Goal: Information Seeking & Learning: Learn about a topic

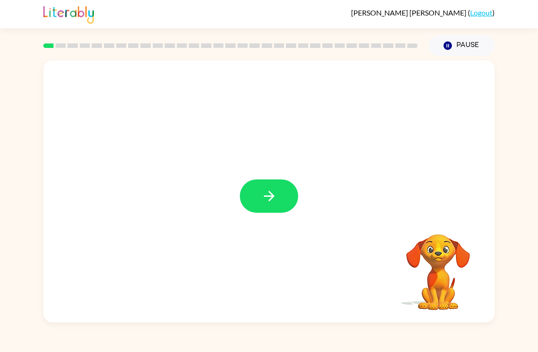
click at [289, 197] on button "button" at bounding box center [269, 195] width 58 height 33
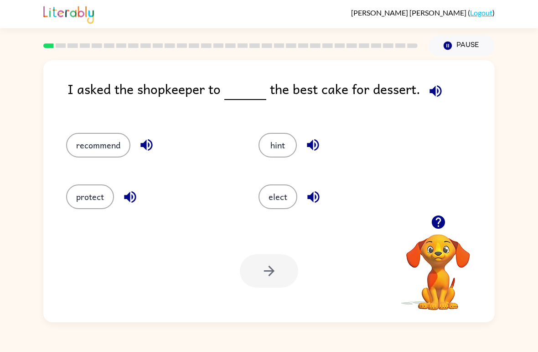
click at [433, 98] on icon "button" at bounding box center [436, 91] width 16 height 16
click at [81, 148] on button "recommend" at bounding box center [98, 145] width 64 height 25
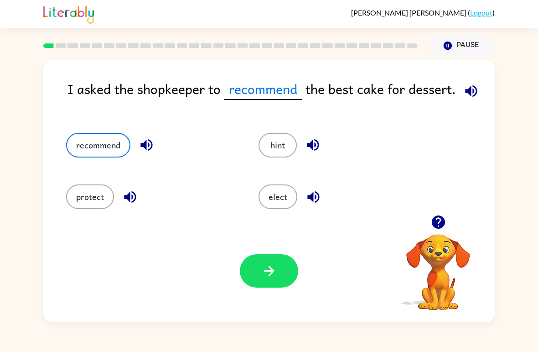
click at [280, 152] on button "hint" at bounding box center [278, 145] width 38 height 25
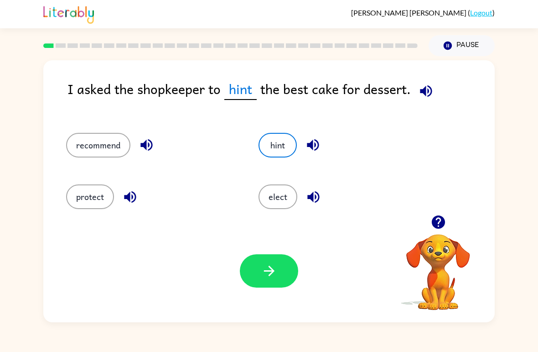
click at [284, 275] on button "button" at bounding box center [269, 270] width 58 height 33
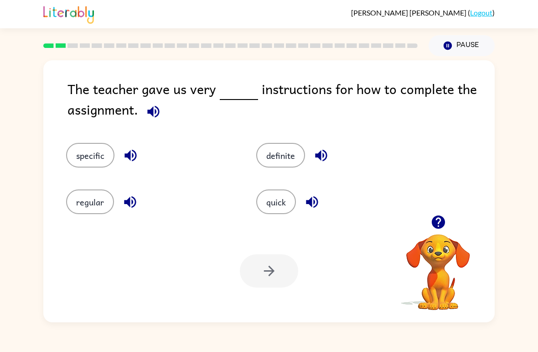
click at [152, 118] on icon "button" at bounding box center [154, 112] width 16 height 16
click at [98, 153] on button "specific" at bounding box center [90, 155] width 48 height 25
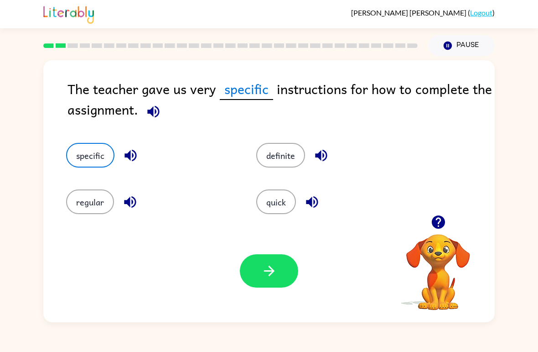
click at [272, 272] on icon "button" at bounding box center [269, 271] width 10 height 10
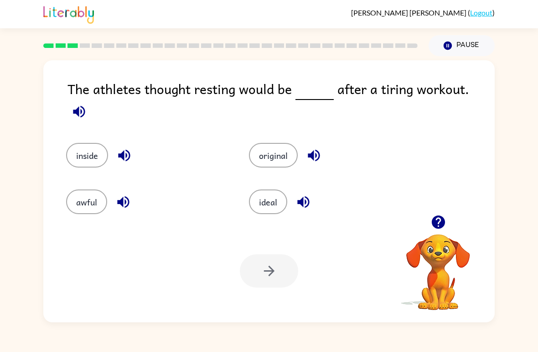
click at [85, 105] on icon "button" at bounding box center [79, 111] width 12 height 12
click at [87, 104] on icon "button" at bounding box center [79, 112] width 16 height 16
click at [85, 105] on icon "button" at bounding box center [79, 111] width 12 height 12
click at [277, 156] on button "original" at bounding box center [273, 155] width 49 height 25
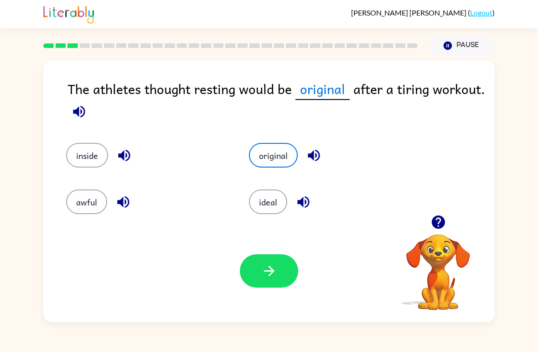
click at [286, 201] on button "ideal" at bounding box center [268, 201] width 38 height 25
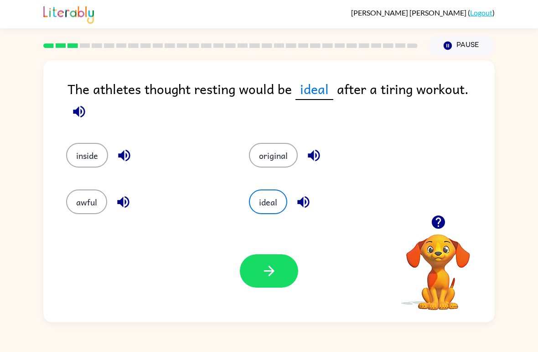
click at [267, 205] on button "ideal" at bounding box center [268, 201] width 38 height 25
click at [307, 194] on icon "button" at bounding box center [304, 202] width 16 height 16
click at [308, 196] on icon "button" at bounding box center [304, 202] width 12 height 12
click at [309, 199] on icon "button" at bounding box center [304, 202] width 16 height 16
click at [440, 224] on icon "button" at bounding box center [438, 221] width 13 height 13
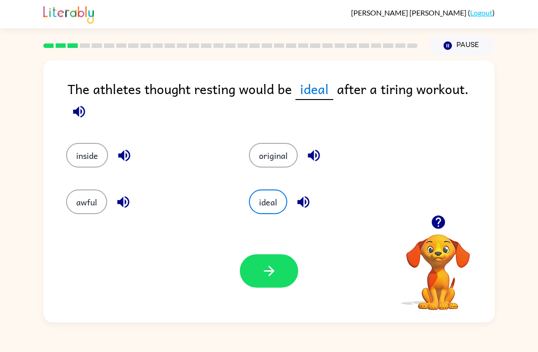
click at [444, 219] on icon "button" at bounding box center [439, 222] width 16 height 16
click at [303, 200] on icon "button" at bounding box center [304, 202] width 12 height 12
click at [282, 272] on button "button" at bounding box center [269, 270] width 58 height 33
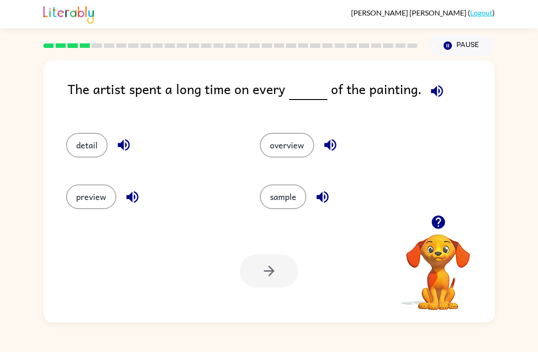
click at [429, 89] on icon "button" at bounding box center [437, 91] width 16 height 16
click at [94, 145] on button "detail" at bounding box center [87, 145] width 42 height 25
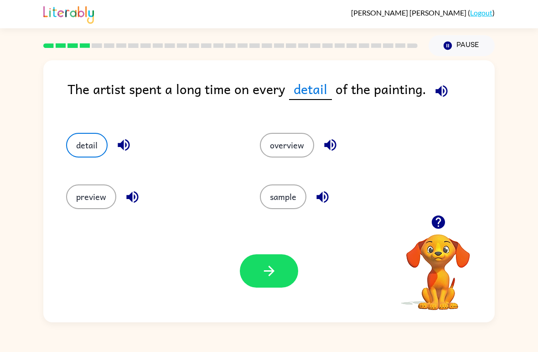
click at [281, 270] on button "button" at bounding box center [269, 270] width 58 height 33
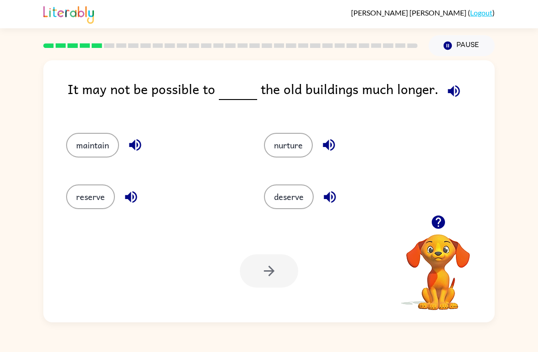
click at [448, 89] on icon "button" at bounding box center [454, 91] width 12 height 12
click at [90, 147] on button "maintain" at bounding box center [92, 145] width 53 height 25
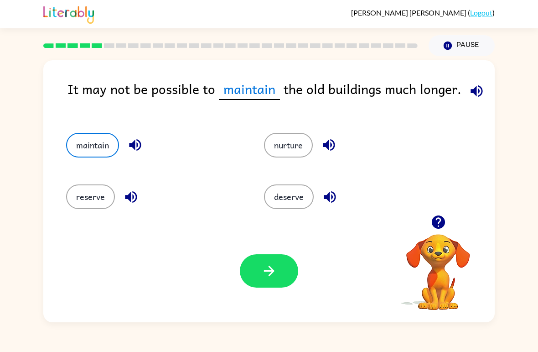
click at [285, 275] on button "button" at bounding box center [269, 270] width 58 height 33
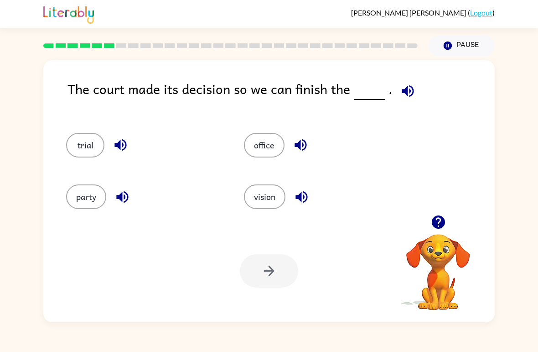
click at [408, 92] on icon "button" at bounding box center [408, 91] width 16 height 16
click at [400, 93] on icon "button" at bounding box center [408, 91] width 16 height 16
click at [397, 95] on button "button" at bounding box center [408, 90] width 23 height 23
click at [99, 165] on div "trial" at bounding box center [138, 141] width 178 height 52
click at [90, 140] on button "trial" at bounding box center [85, 145] width 38 height 25
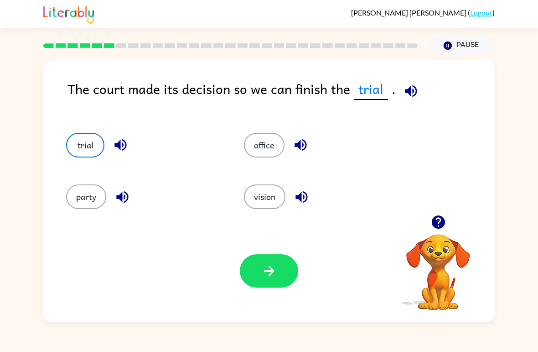
click at [280, 287] on button "button" at bounding box center [269, 270] width 58 height 33
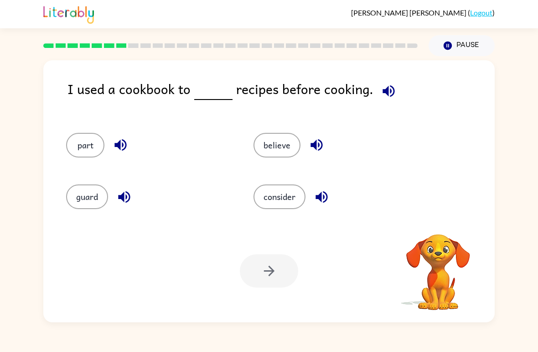
click at [394, 96] on button "button" at bounding box center [388, 90] width 23 height 23
click at [393, 95] on button "button" at bounding box center [388, 90] width 23 height 23
click at [381, 87] on icon "button" at bounding box center [389, 91] width 16 height 16
click at [385, 92] on icon "button" at bounding box center [389, 91] width 16 height 16
click at [387, 91] on icon "button" at bounding box center [389, 91] width 16 height 16
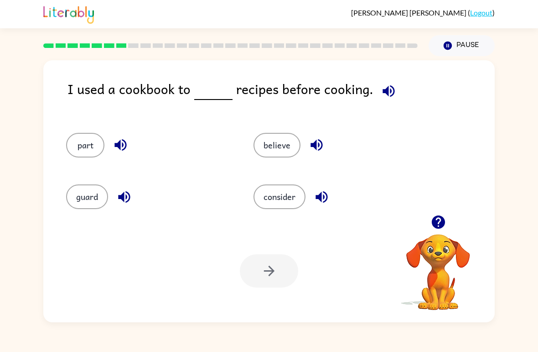
click at [383, 91] on icon "button" at bounding box center [389, 91] width 12 height 12
click at [381, 92] on icon "button" at bounding box center [389, 91] width 16 height 16
click at [383, 92] on icon "button" at bounding box center [389, 91] width 12 height 12
click at [296, 185] on button "consider" at bounding box center [280, 196] width 52 height 25
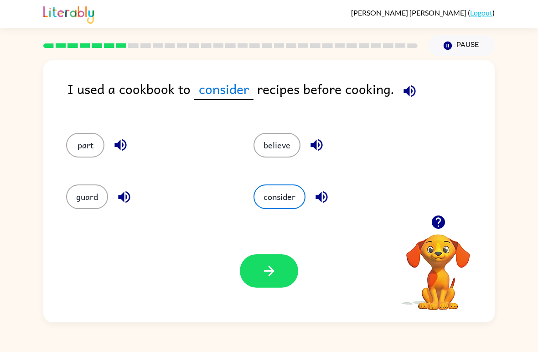
click at [285, 153] on button "believe" at bounding box center [277, 145] width 47 height 25
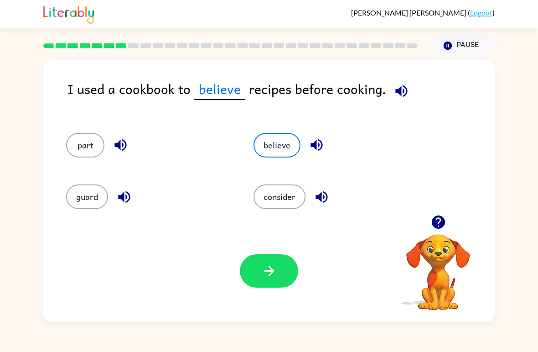
click at [401, 91] on icon "button" at bounding box center [402, 91] width 12 height 12
click at [289, 141] on button "believe" at bounding box center [277, 145] width 47 height 25
click at [404, 93] on icon "button" at bounding box center [402, 91] width 12 height 12
click at [396, 92] on icon "button" at bounding box center [402, 91] width 12 height 12
click at [288, 202] on button "consider" at bounding box center [280, 196] width 52 height 25
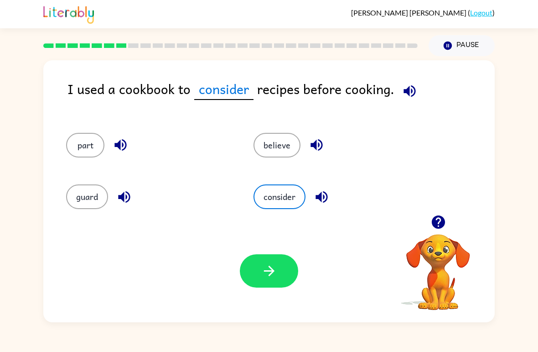
click at [453, 210] on div "part believe guard consider" at bounding box center [268, 167] width 433 height 96
click at [435, 225] on icon "button" at bounding box center [438, 221] width 13 height 13
click at [287, 147] on button "believe" at bounding box center [277, 145] width 47 height 25
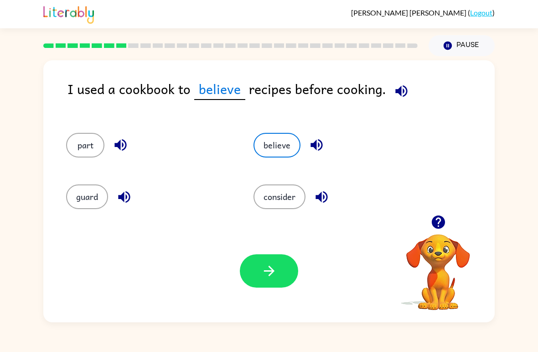
click at [277, 204] on button "consider" at bounding box center [280, 196] width 52 height 25
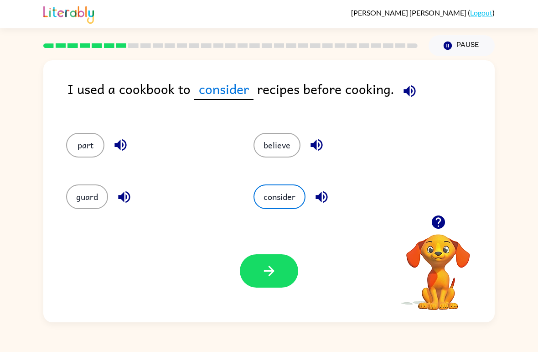
click at [279, 150] on button "believe" at bounding box center [277, 145] width 47 height 25
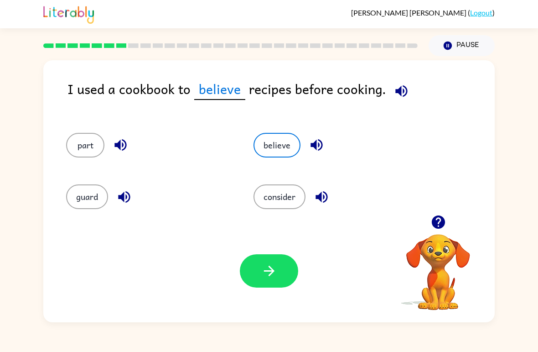
click at [516, 147] on div "I used a cookbook to believe recipes before cooking. part believe guard conside…" at bounding box center [269, 189] width 538 height 266
click at [298, 194] on button "consider" at bounding box center [280, 196] width 52 height 25
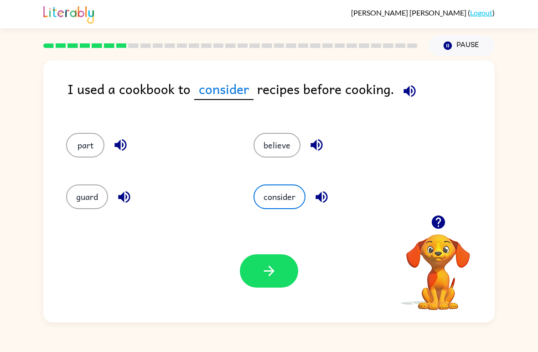
click at [285, 272] on button "button" at bounding box center [269, 270] width 58 height 33
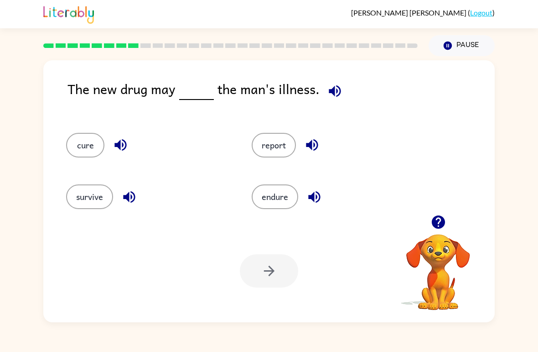
click at [41, 81] on div "The new drug may the man's illness. cure report survive endure Your browser mus…" at bounding box center [269, 189] width 538 height 266
click at [84, 153] on button "cure" at bounding box center [85, 145] width 38 height 25
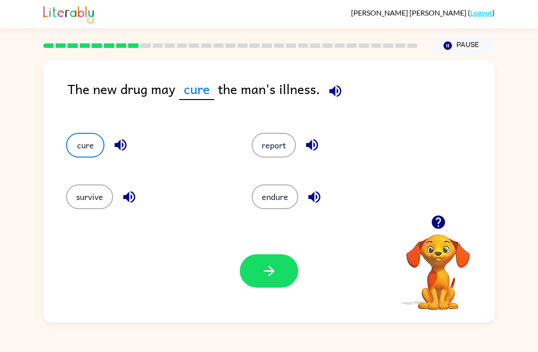
click at [274, 268] on icon "button" at bounding box center [269, 271] width 16 height 16
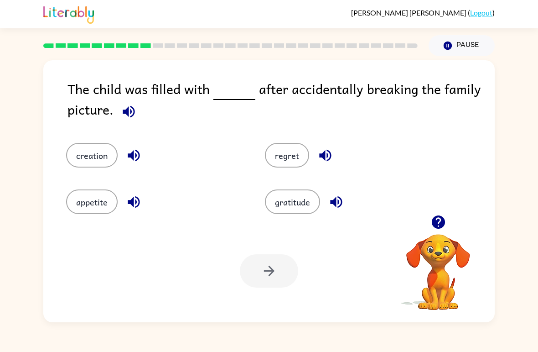
click at [296, 205] on button "gratitude" at bounding box center [292, 201] width 55 height 25
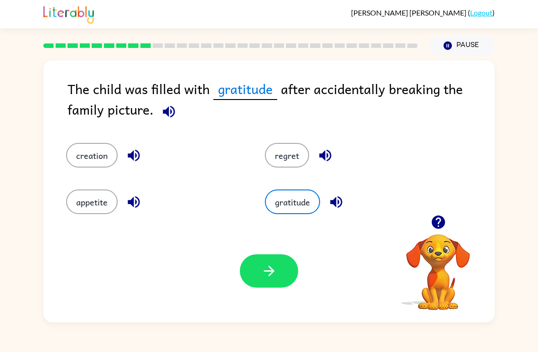
click at [292, 163] on button "regret" at bounding box center [287, 155] width 44 height 25
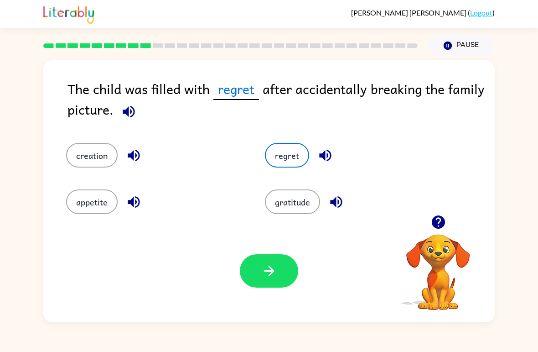
click at [266, 277] on icon "button" at bounding box center [269, 271] width 16 height 16
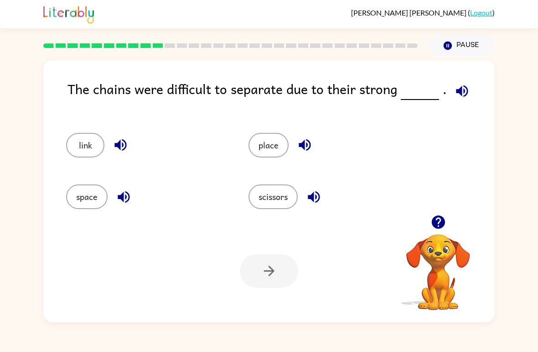
click at [454, 94] on icon "button" at bounding box center [462, 91] width 16 height 16
click at [86, 152] on button "link" at bounding box center [85, 145] width 38 height 25
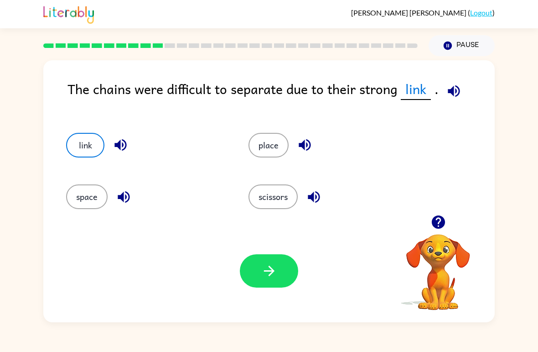
click at [94, 200] on button "space" at bounding box center [87, 196] width 42 height 25
click at [276, 155] on button "place" at bounding box center [269, 145] width 40 height 25
click at [81, 148] on button "link" at bounding box center [85, 145] width 38 height 25
click at [269, 269] on icon "button" at bounding box center [269, 271] width 16 height 16
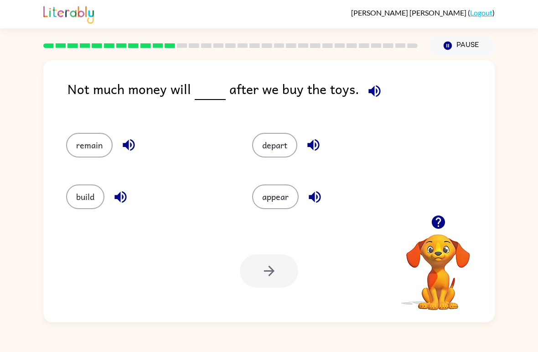
click at [369, 97] on icon "button" at bounding box center [375, 91] width 16 height 16
click at [92, 154] on button "remain" at bounding box center [89, 145] width 47 height 25
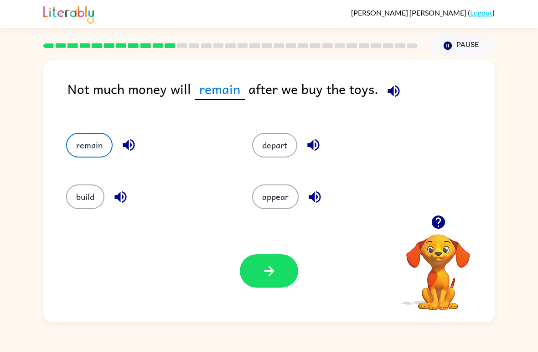
click at [286, 271] on button "button" at bounding box center [269, 270] width 58 height 33
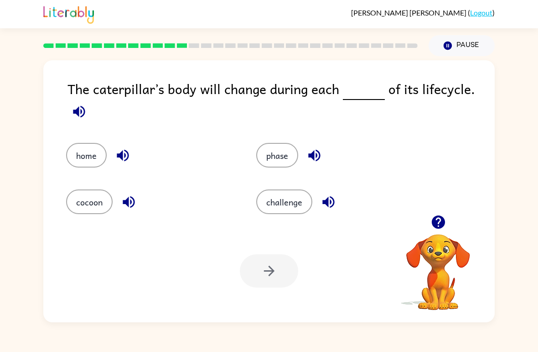
click at [292, 150] on button "phase" at bounding box center [277, 155] width 42 height 25
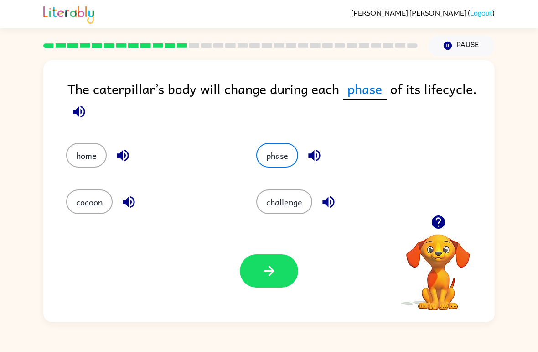
click at [280, 277] on button "button" at bounding box center [269, 270] width 58 height 33
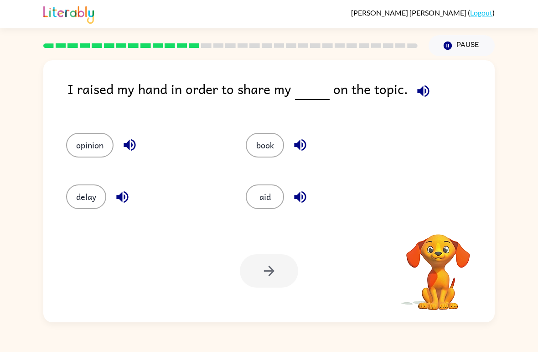
click at [425, 97] on icon "button" at bounding box center [424, 91] width 16 height 16
click at [100, 145] on button "opinion" at bounding box center [89, 145] width 47 height 25
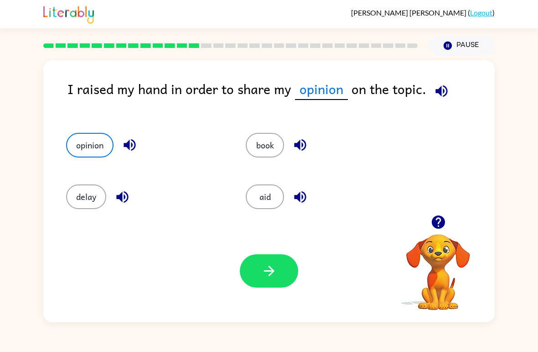
click at [269, 281] on button "button" at bounding box center [269, 270] width 58 height 33
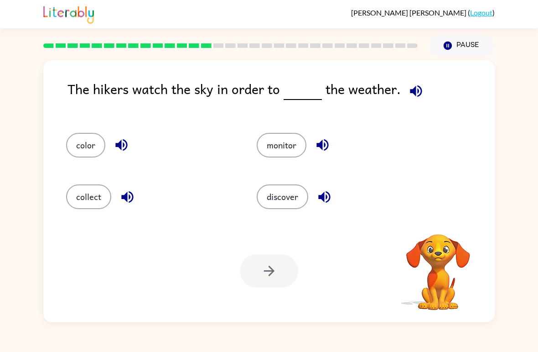
click at [429, 95] on div "The hikers watch the sky in order to the weather." at bounding box center [282, 96] width 428 height 36
click at [413, 100] on button "button" at bounding box center [416, 90] width 23 height 23
click at [415, 94] on icon "button" at bounding box center [416, 91] width 16 height 16
click at [415, 91] on icon "button" at bounding box center [416, 91] width 12 height 12
click at [293, 204] on button "discover" at bounding box center [283, 196] width 52 height 25
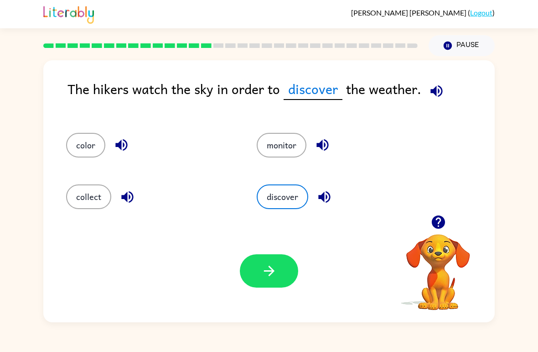
click at [298, 146] on button "monitor" at bounding box center [282, 145] width 50 height 25
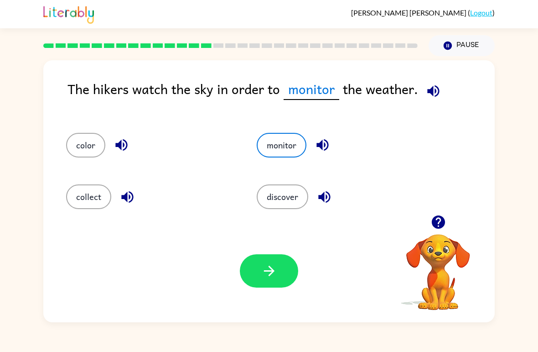
click at [278, 273] on button "button" at bounding box center [269, 270] width 58 height 33
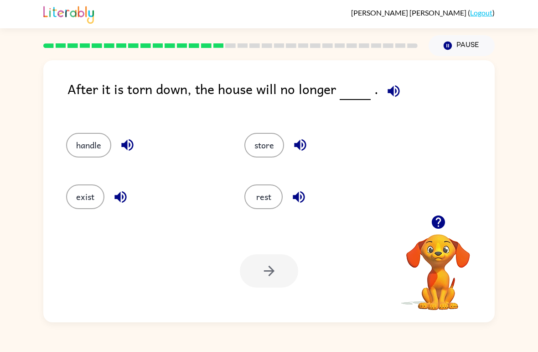
click at [86, 199] on button "exist" at bounding box center [85, 196] width 38 height 25
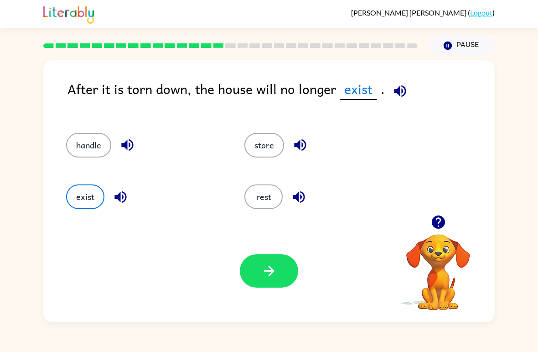
click at [263, 277] on icon "button" at bounding box center [269, 271] width 16 height 16
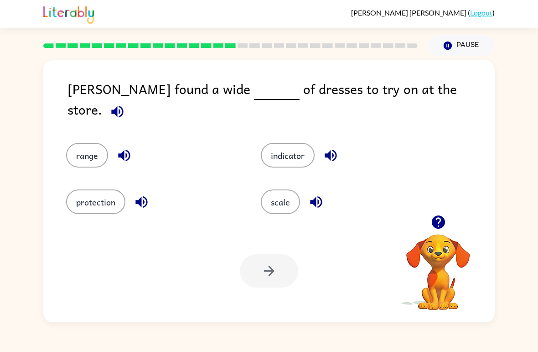
click at [282, 157] on button "indicator" at bounding box center [288, 155] width 54 height 25
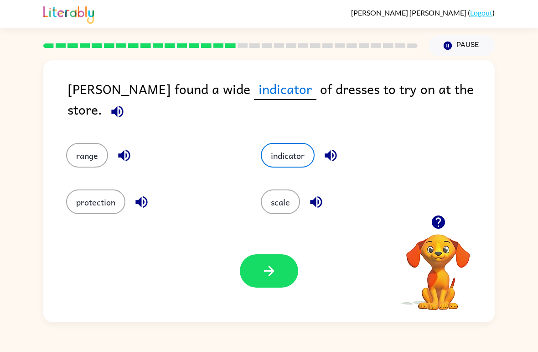
click at [97, 143] on button "range" at bounding box center [87, 155] width 42 height 25
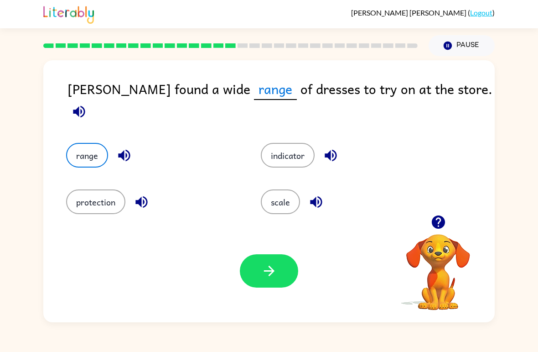
click at [253, 266] on button "button" at bounding box center [269, 270] width 58 height 33
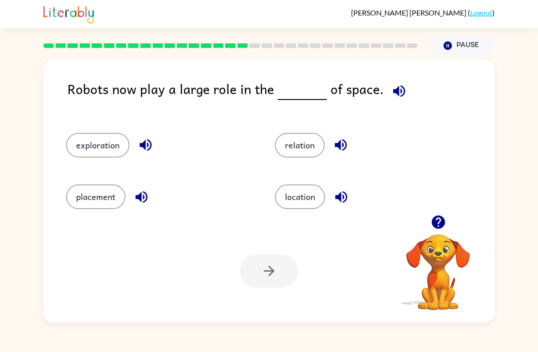
click at [86, 142] on button "exploration" at bounding box center [97, 145] width 63 height 25
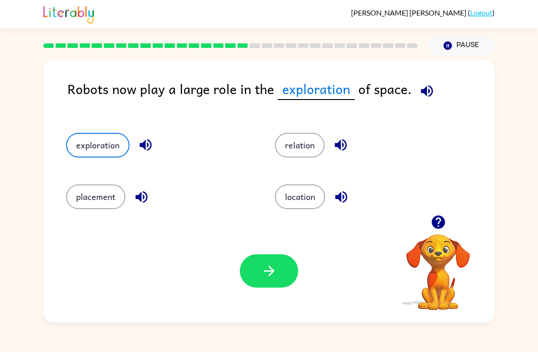
click at [256, 266] on button "button" at bounding box center [269, 270] width 58 height 33
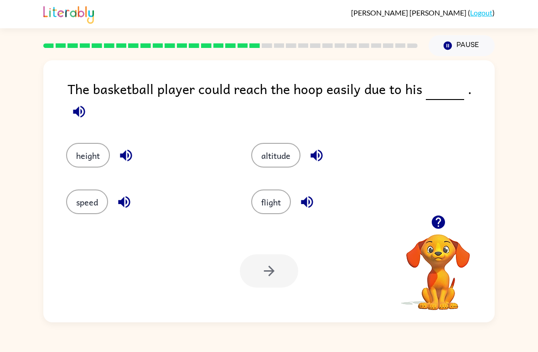
click at [93, 158] on button "height" at bounding box center [88, 155] width 44 height 25
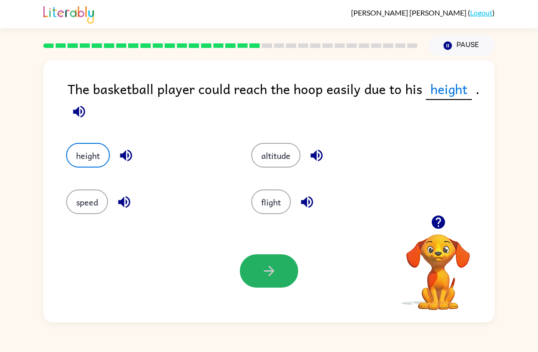
click at [251, 272] on button "button" at bounding box center [269, 270] width 58 height 33
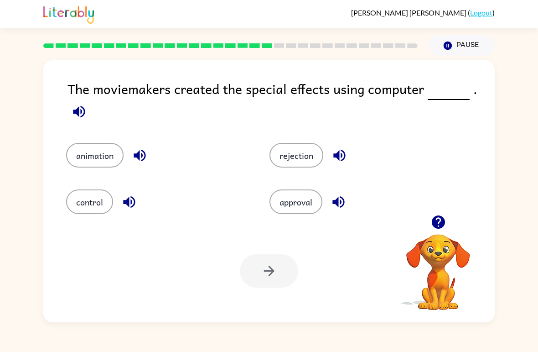
click at [277, 163] on button "rejection" at bounding box center [297, 155] width 54 height 25
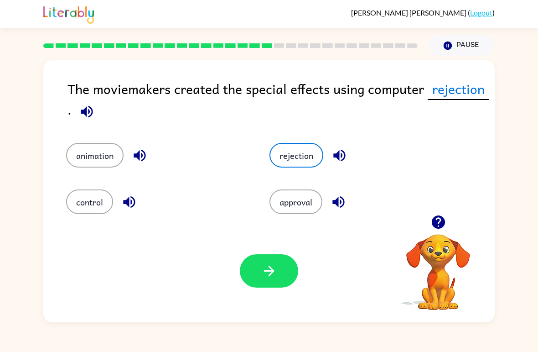
click at [302, 210] on button "approval" at bounding box center [296, 201] width 53 height 25
click at [251, 269] on button "button" at bounding box center [269, 270] width 58 height 33
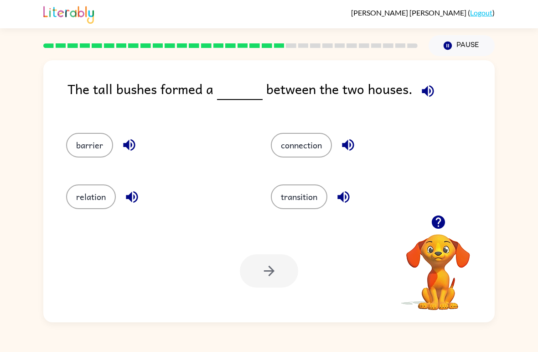
click at [80, 146] on button "barrier" at bounding box center [89, 145] width 47 height 25
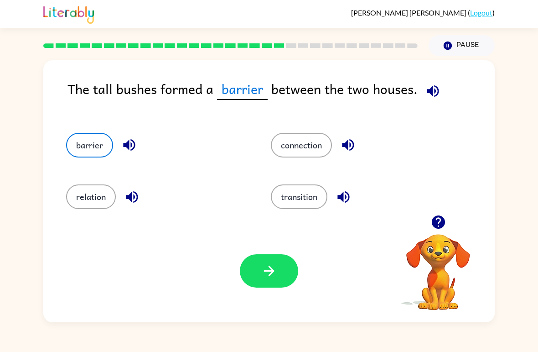
click at [277, 276] on icon "button" at bounding box center [269, 271] width 16 height 16
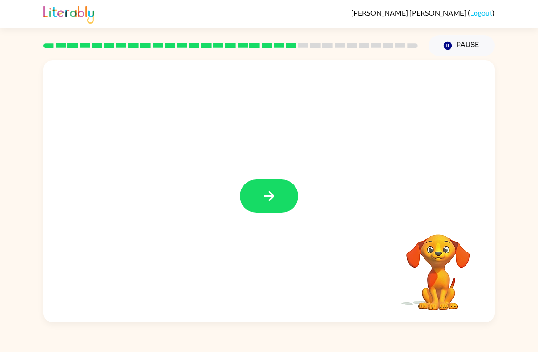
click at [280, 205] on button "button" at bounding box center [269, 195] width 58 height 33
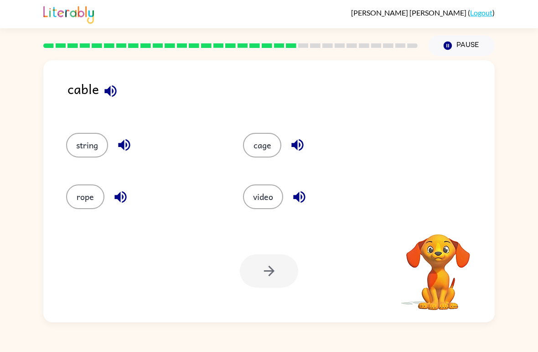
click at [78, 191] on button "rope" at bounding box center [85, 196] width 38 height 25
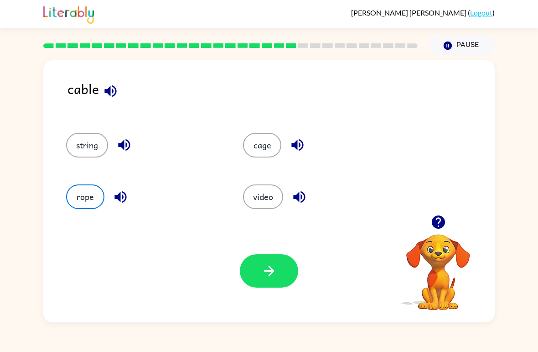
click at [76, 141] on button "string" at bounding box center [87, 145] width 42 height 25
click at [79, 143] on button "string" at bounding box center [87, 145] width 42 height 25
click at [280, 275] on button "button" at bounding box center [269, 270] width 58 height 33
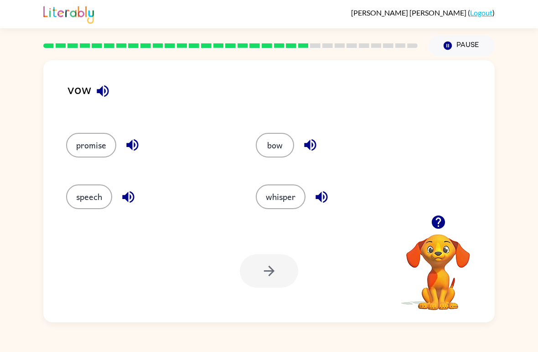
click at [112, 96] on button "button" at bounding box center [102, 90] width 23 height 23
click at [113, 98] on div "vow" at bounding box center [282, 96] width 428 height 36
click at [309, 141] on icon "button" at bounding box center [311, 145] width 16 height 16
click at [99, 203] on button "speech" at bounding box center [89, 196] width 46 height 25
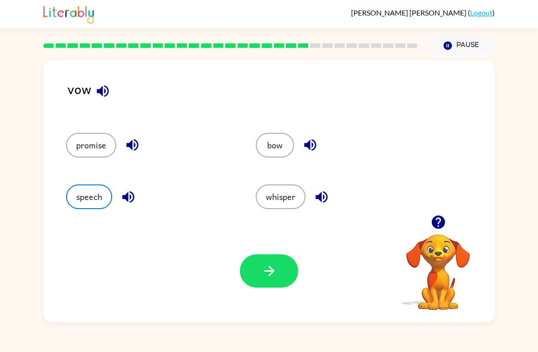
click at [278, 194] on button "whisper" at bounding box center [281, 196] width 50 height 25
click at [275, 273] on icon "button" at bounding box center [269, 271] width 16 height 16
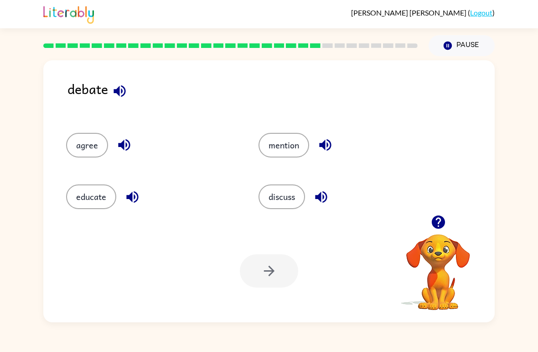
click at [125, 101] on button "button" at bounding box center [119, 90] width 23 height 23
click at [130, 105] on div "debate" at bounding box center [282, 96] width 428 height 36
click at [97, 142] on button "agree" at bounding box center [87, 145] width 42 height 25
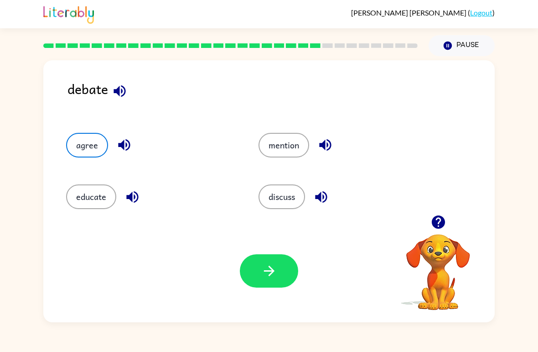
click at [286, 203] on button "discuss" at bounding box center [282, 196] width 47 height 25
click at [99, 200] on button "educate" at bounding box center [91, 196] width 50 height 25
click at [286, 146] on button "mention" at bounding box center [284, 145] width 51 height 25
click at [98, 147] on button "agree" at bounding box center [87, 145] width 42 height 25
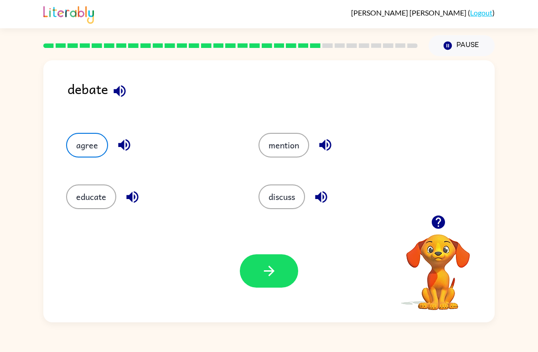
click at [83, 138] on button "agree" at bounding box center [87, 145] width 42 height 25
click at [291, 204] on button "discuss" at bounding box center [282, 196] width 47 height 25
click at [326, 200] on icon "button" at bounding box center [321, 197] width 16 height 16
click at [272, 274] on icon "button" at bounding box center [269, 271] width 10 height 10
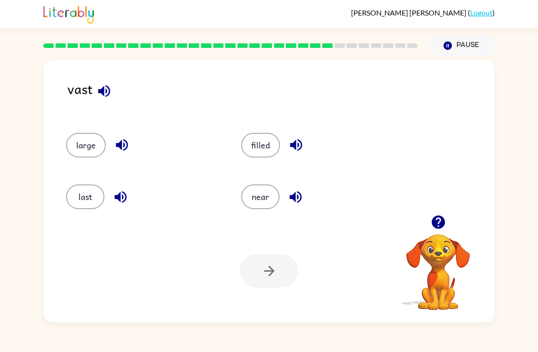
click at [82, 203] on button "last" at bounding box center [85, 196] width 38 height 25
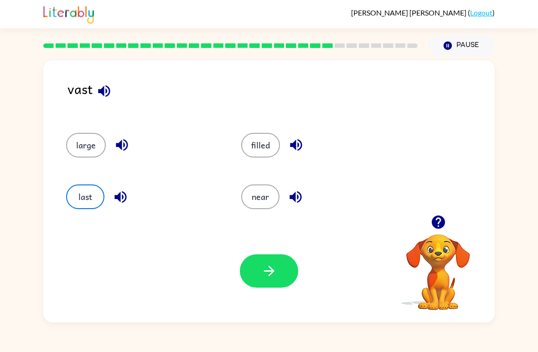
click at [254, 200] on button "near" at bounding box center [260, 196] width 38 height 25
click at [90, 137] on button "large" at bounding box center [86, 145] width 40 height 25
click at [68, 164] on div "large" at bounding box center [136, 141] width 175 height 52
click at [74, 145] on button "large" at bounding box center [86, 145] width 40 height 25
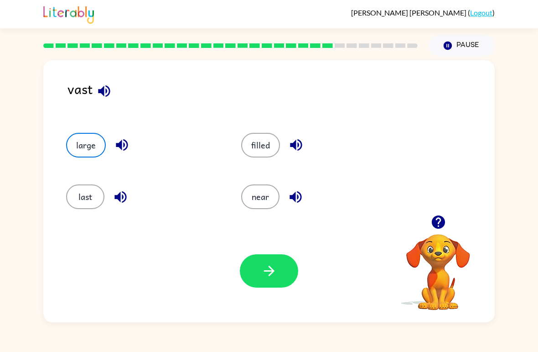
click at [251, 265] on button "button" at bounding box center [269, 270] width 58 height 33
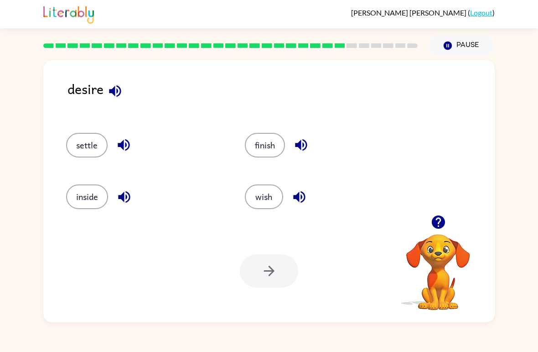
click at [275, 187] on button "wish" at bounding box center [264, 196] width 38 height 25
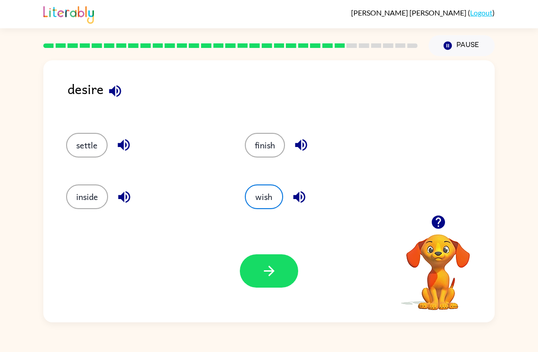
click at [270, 265] on icon "button" at bounding box center [269, 271] width 16 height 16
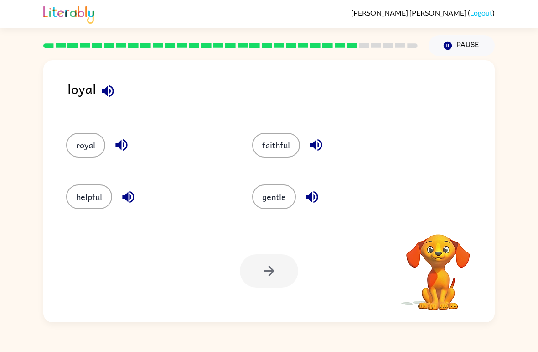
click at [287, 145] on button "faithful" at bounding box center [276, 145] width 48 height 25
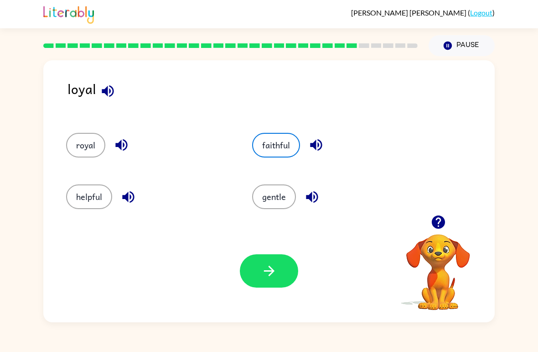
click at [275, 267] on icon "button" at bounding box center [269, 271] width 16 height 16
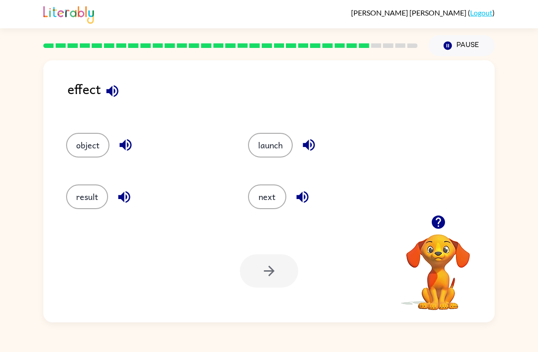
click at [86, 206] on button "result" at bounding box center [87, 196] width 42 height 25
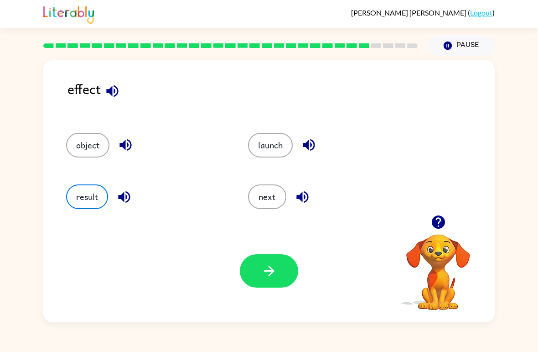
click at [251, 262] on button "button" at bounding box center [269, 270] width 58 height 33
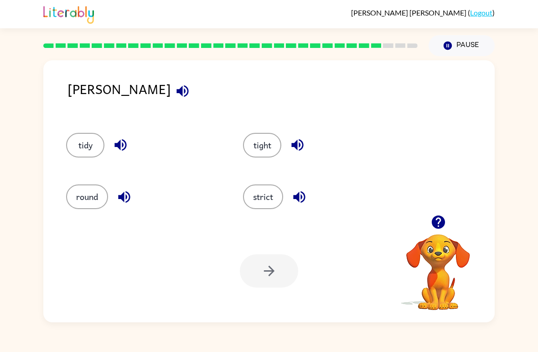
click at [259, 194] on button "strict" at bounding box center [263, 196] width 40 height 25
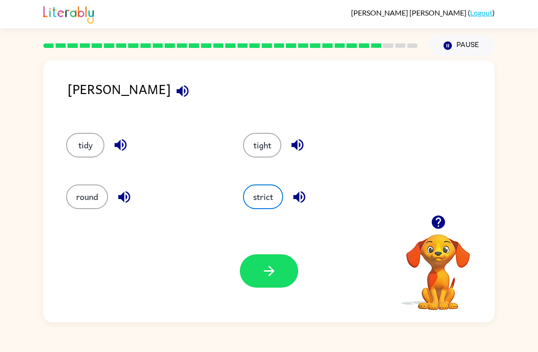
click at [266, 278] on icon "button" at bounding box center [269, 271] width 16 height 16
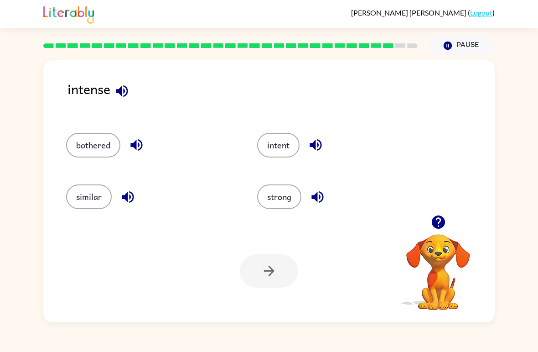
click at [273, 150] on button "intent" at bounding box center [278, 145] width 42 height 25
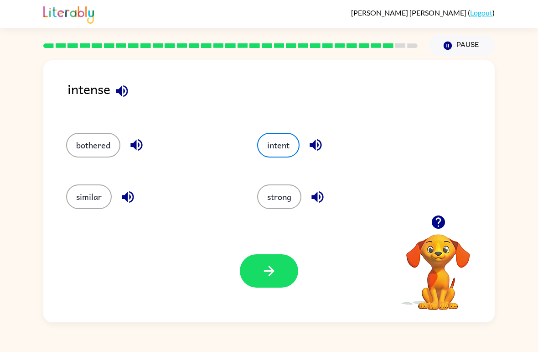
click at [288, 148] on button "intent" at bounding box center [278, 145] width 42 height 25
click at [77, 155] on button "bothered" at bounding box center [93, 145] width 54 height 25
click at [73, 204] on button "similar" at bounding box center [89, 196] width 46 height 25
click at [294, 198] on button "strong" at bounding box center [279, 196] width 44 height 25
click at [285, 151] on button "intent" at bounding box center [278, 145] width 42 height 25
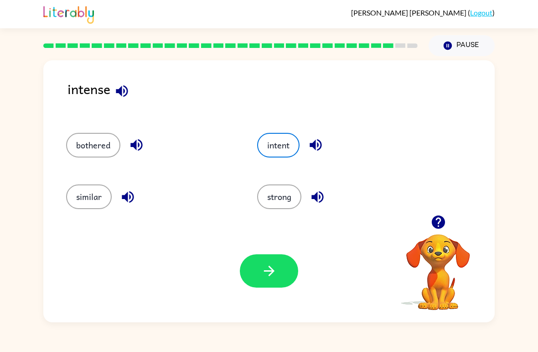
click at [290, 199] on button "strong" at bounding box center [279, 196] width 44 height 25
click at [276, 273] on icon "button" at bounding box center [269, 271] width 16 height 16
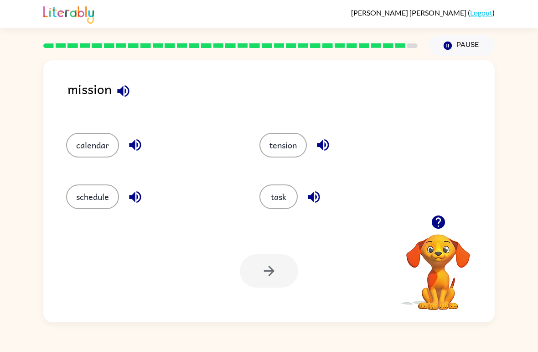
click at [74, 151] on button "calendar" at bounding box center [92, 145] width 53 height 25
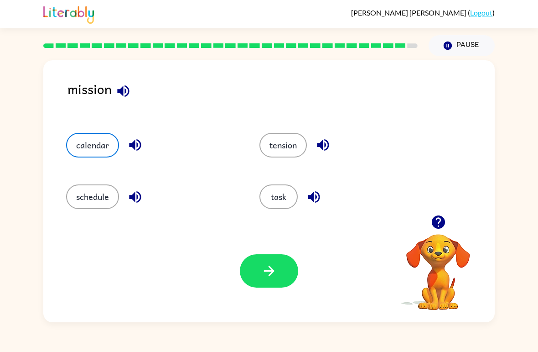
click at [84, 192] on button "schedule" at bounding box center [92, 196] width 53 height 25
click at [293, 157] on button "tension" at bounding box center [283, 145] width 47 height 25
click at [287, 193] on button "task" at bounding box center [279, 196] width 38 height 25
click at [73, 148] on button "calendar" at bounding box center [92, 145] width 53 height 25
click at [290, 142] on button "tension" at bounding box center [283, 145] width 47 height 25
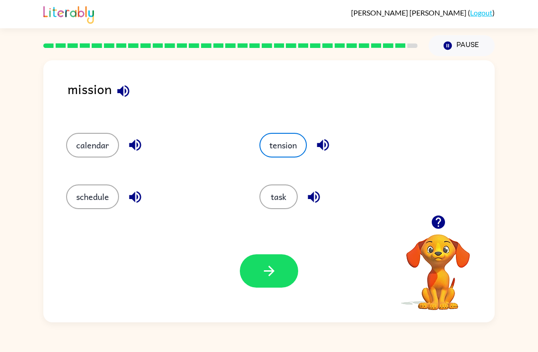
click at [95, 208] on button "schedule" at bounding box center [92, 196] width 53 height 25
click at [76, 157] on button "calendar" at bounding box center [92, 145] width 53 height 25
click at [291, 154] on button "tension" at bounding box center [283, 145] width 47 height 25
click at [88, 198] on button "schedule" at bounding box center [92, 196] width 53 height 25
click at [282, 196] on button "task" at bounding box center [279, 196] width 38 height 25
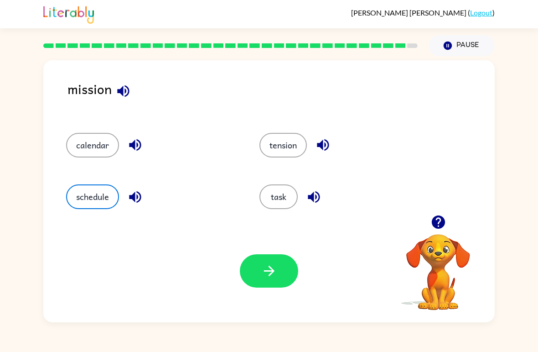
click at [83, 157] on button "calendar" at bounding box center [92, 145] width 53 height 25
click at [287, 155] on button "tension" at bounding box center [283, 145] width 47 height 25
click at [91, 197] on button "schedule" at bounding box center [92, 196] width 53 height 25
click at [90, 196] on button "schedule" at bounding box center [92, 196] width 53 height 25
click at [92, 196] on button "schedule" at bounding box center [92, 196] width 53 height 25
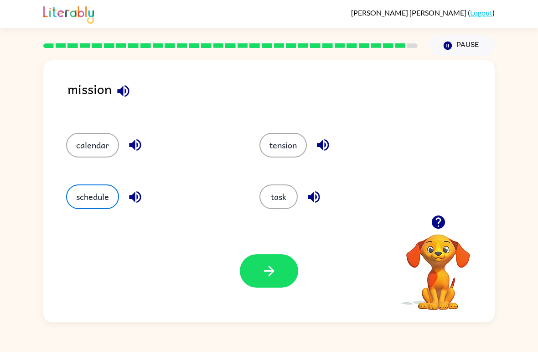
click at [92, 196] on button "schedule" at bounding box center [92, 196] width 53 height 25
click at [75, 202] on button "schedule" at bounding box center [92, 196] width 53 height 25
click at [105, 203] on button "schedule" at bounding box center [92, 196] width 53 height 25
click at [73, 198] on button "schedule" at bounding box center [92, 196] width 53 height 25
click at [93, 197] on button "schedule" at bounding box center [92, 196] width 53 height 25
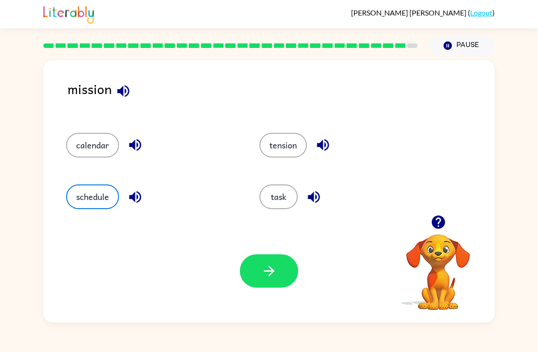
click at [95, 202] on button "schedule" at bounding box center [92, 196] width 53 height 25
click at [109, 200] on button "schedule" at bounding box center [92, 196] width 53 height 25
click at [78, 199] on button "schedule" at bounding box center [92, 196] width 53 height 25
click at [111, 202] on button "schedule" at bounding box center [92, 196] width 53 height 25
click at [79, 201] on button "schedule" at bounding box center [92, 196] width 53 height 25
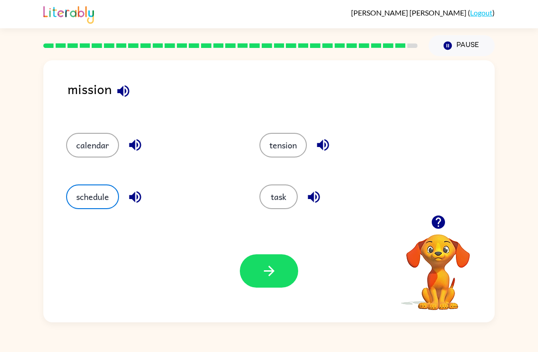
click at [111, 201] on button "schedule" at bounding box center [92, 196] width 53 height 25
click at [83, 197] on button "schedule" at bounding box center [92, 196] width 53 height 25
click at [79, 201] on button "schedule" at bounding box center [92, 196] width 53 height 25
click at [93, 204] on button "schedule" at bounding box center [92, 196] width 53 height 25
click at [114, 200] on button "schedule" at bounding box center [92, 196] width 53 height 25
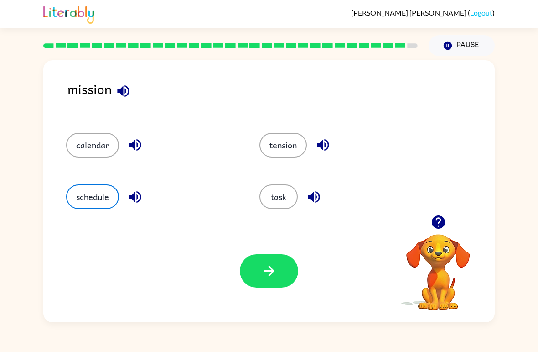
click at [78, 200] on button "schedule" at bounding box center [92, 196] width 53 height 25
click at [110, 202] on button "schedule" at bounding box center [92, 196] width 53 height 25
click at [95, 201] on button "schedule" at bounding box center [92, 196] width 53 height 25
click at [111, 200] on button "schedule" at bounding box center [92, 196] width 53 height 25
click at [94, 198] on button "schedule" at bounding box center [92, 196] width 53 height 25
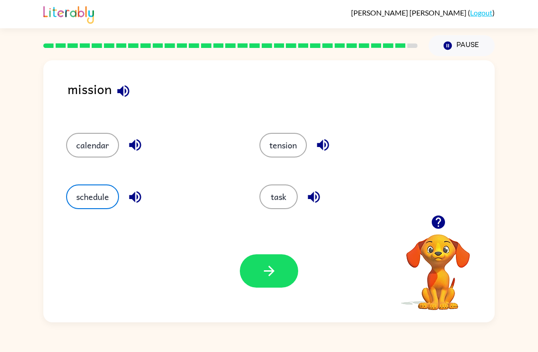
click at [94, 198] on button "schedule" at bounding box center [92, 196] width 53 height 25
click at [112, 197] on button "schedule" at bounding box center [92, 196] width 53 height 25
click at [79, 198] on button "schedule" at bounding box center [92, 196] width 53 height 25
click at [113, 199] on button "schedule" at bounding box center [92, 196] width 53 height 25
click at [78, 201] on button "schedule" at bounding box center [92, 196] width 53 height 25
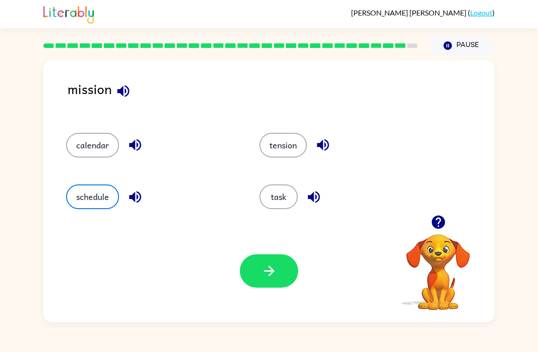
click at [109, 195] on button "schedule" at bounding box center [92, 196] width 53 height 25
click at [77, 201] on button "schedule" at bounding box center [92, 196] width 53 height 25
click at [112, 198] on button "schedule" at bounding box center [92, 196] width 53 height 25
click at [81, 195] on button "schedule" at bounding box center [92, 196] width 53 height 25
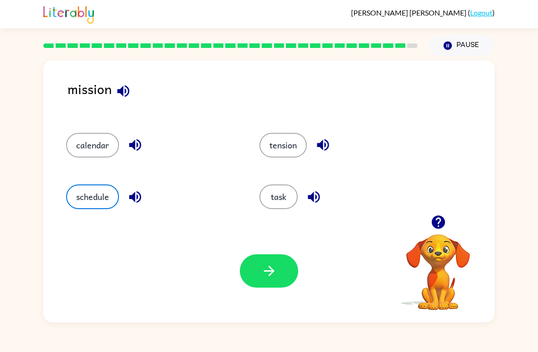
click at [112, 202] on button "schedule" at bounding box center [92, 196] width 53 height 25
click at [116, 200] on button "schedule" at bounding box center [92, 196] width 53 height 25
click at [87, 194] on button "schedule" at bounding box center [92, 196] width 53 height 25
click at [86, 194] on button "schedule" at bounding box center [92, 196] width 53 height 25
click at [96, 194] on button "schedule" at bounding box center [92, 196] width 53 height 25
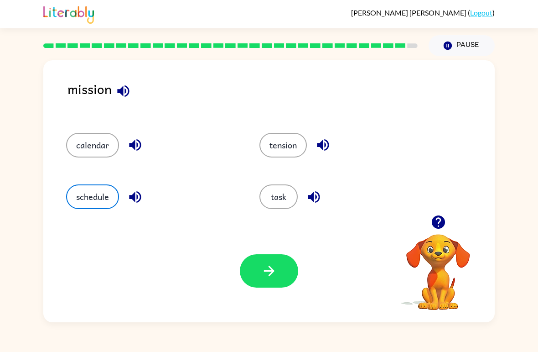
click at [73, 205] on button "schedule" at bounding box center [92, 196] width 53 height 25
click at [102, 200] on button "schedule" at bounding box center [92, 196] width 53 height 25
click at [104, 199] on button "schedule" at bounding box center [92, 196] width 53 height 25
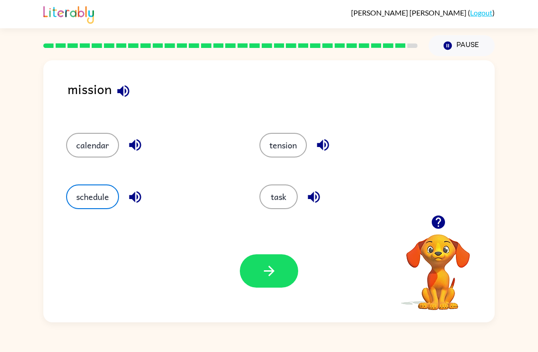
click at [98, 201] on button "schedule" at bounding box center [92, 196] width 53 height 25
click at [94, 205] on button "schedule" at bounding box center [92, 196] width 53 height 25
click at [94, 200] on button "schedule" at bounding box center [92, 196] width 53 height 25
click at [92, 202] on button "schedule" at bounding box center [92, 196] width 53 height 25
click at [92, 201] on button "schedule" at bounding box center [92, 196] width 53 height 25
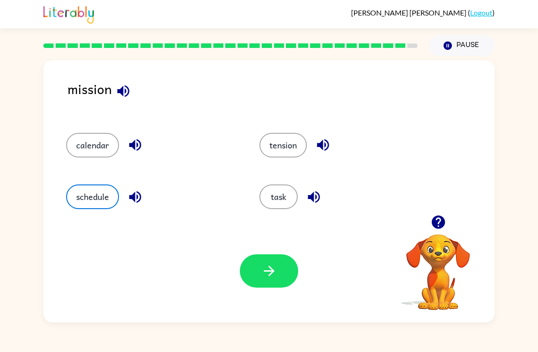
click at [97, 198] on button "schedule" at bounding box center [92, 196] width 53 height 25
click at [89, 198] on button "schedule" at bounding box center [92, 196] width 53 height 25
click at [87, 204] on button "schedule" at bounding box center [92, 196] width 53 height 25
click at [78, 200] on button "schedule" at bounding box center [92, 196] width 53 height 25
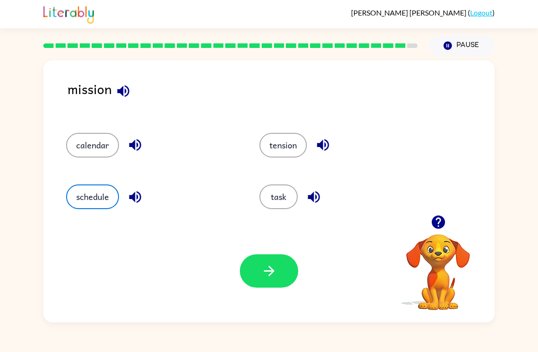
click at [84, 204] on button "schedule" at bounding box center [92, 196] width 53 height 25
click at [80, 203] on button "schedule" at bounding box center [92, 196] width 53 height 25
click at [78, 198] on button "schedule" at bounding box center [92, 196] width 53 height 25
click at [80, 197] on button "schedule" at bounding box center [92, 196] width 53 height 25
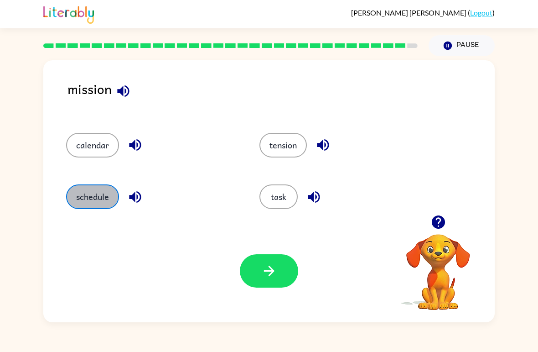
click at [91, 200] on button "schedule" at bounding box center [92, 196] width 53 height 25
click at [96, 198] on button "schedule" at bounding box center [92, 196] width 53 height 25
click at [95, 198] on button "schedule" at bounding box center [92, 196] width 53 height 25
click at [97, 199] on button "schedule" at bounding box center [92, 196] width 53 height 25
click at [94, 199] on button "schedule" at bounding box center [92, 196] width 53 height 25
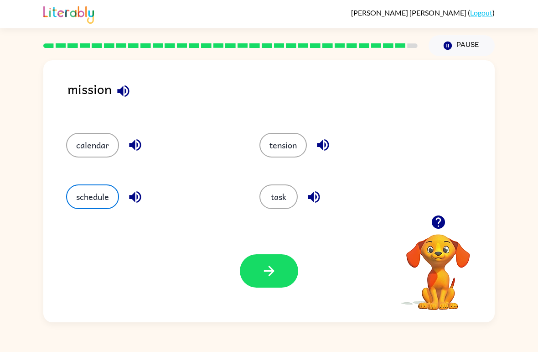
click at [94, 199] on button "schedule" at bounding box center [92, 196] width 53 height 25
click at [96, 198] on button "schedule" at bounding box center [92, 196] width 53 height 25
click at [95, 198] on button "schedule" at bounding box center [92, 196] width 53 height 25
click at [93, 206] on button "schedule" at bounding box center [92, 196] width 53 height 25
click at [82, 207] on button "schedule" at bounding box center [92, 196] width 53 height 25
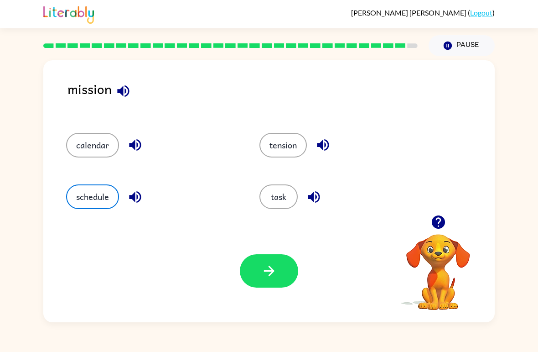
click at [291, 202] on button "task" at bounding box center [279, 196] width 38 height 25
click at [290, 150] on button "tension" at bounding box center [283, 145] width 47 height 25
click at [97, 141] on button "calendar" at bounding box center [92, 145] width 53 height 25
click at [277, 209] on button "task" at bounding box center [279, 196] width 38 height 25
click at [97, 202] on button "schedule" at bounding box center [92, 196] width 53 height 25
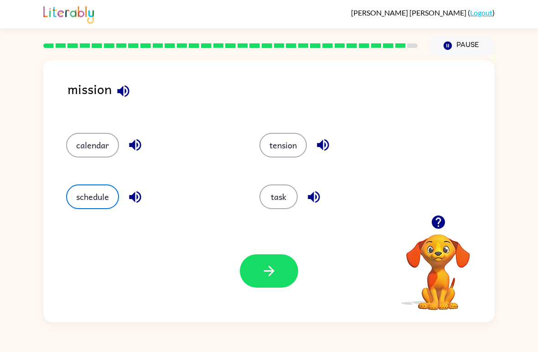
click at [290, 152] on button "tension" at bounding box center [283, 145] width 47 height 25
click at [96, 149] on button "calendar" at bounding box center [92, 145] width 53 height 25
click at [285, 200] on button "task" at bounding box center [279, 196] width 38 height 25
click at [97, 193] on button "schedule" at bounding box center [92, 196] width 53 height 25
click at [286, 149] on button "tension" at bounding box center [283, 145] width 47 height 25
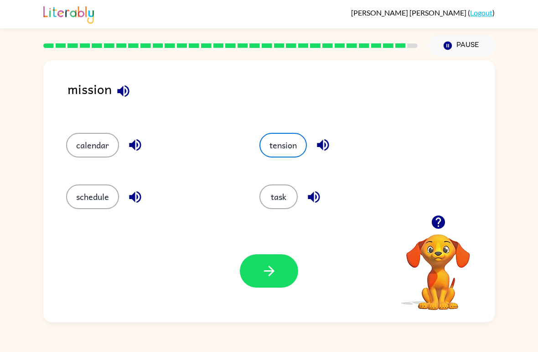
click at [94, 154] on button "calendar" at bounding box center [92, 145] width 53 height 25
click at [277, 189] on button "task" at bounding box center [279, 196] width 38 height 25
click at [88, 188] on button "schedule" at bounding box center [92, 196] width 53 height 25
click at [293, 147] on button "tension" at bounding box center [283, 145] width 47 height 25
click at [88, 155] on button "calendar" at bounding box center [92, 145] width 53 height 25
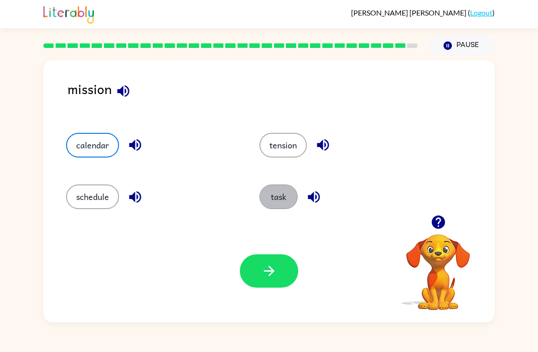
click at [281, 192] on button "task" at bounding box center [279, 196] width 38 height 25
click at [91, 202] on button "schedule" at bounding box center [92, 196] width 53 height 25
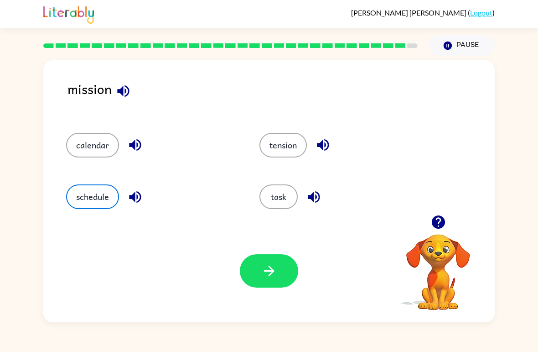
click at [290, 148] on button "tension" at bounding box center [283, 145] width 47 height 25
click at [81, 154] on button "calendar" at bounding box center [92, 145] width 53 height 25
click at [280, 189] on button "task" at bounding box center [279, 196] width 38 height 25
click at [87, 196] on button "schedule" at bounding box center [92, 196] width 53 height 25
click at [74, 146] on button "calendar" at bounding box center [92, 145] width 53 height 25
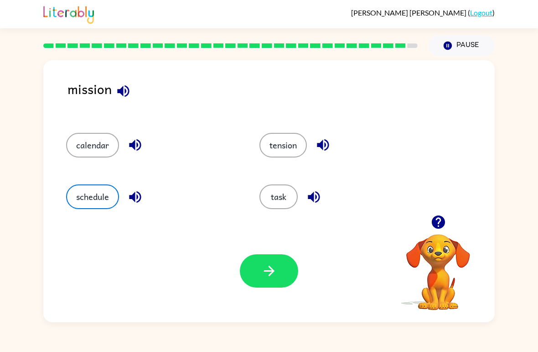
click at [278, 200] on button "task" at bounding box center [279, 196] width 38 height 25
click at [84, 179] on div "schedule" at bounding box center [145, 193] width 193 height 52
click at [294, 146] on button "tension" at bounding box center [283, 145] width 47 height 25
click at [82, 150] on button "calendar" at bounding box center [92, 145] width 53 height 25
click at [285, 199] on button "task" at bounding box center [279, 196] width 38 height 25
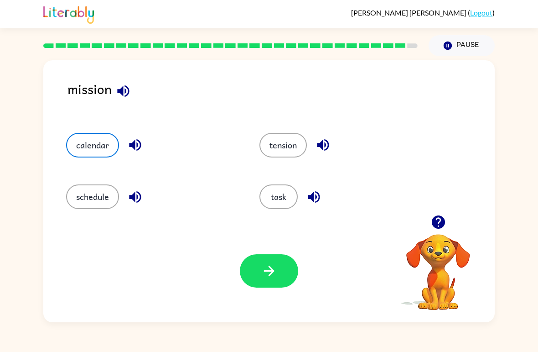
click at [89, 202] on button "schedule" at bounding box center [92, 196] width 53 height 25
click at [290, 150] on button "tension" at bounding box center [283, 145] width 47 height 25
click at [83, 157] on button "calendar" at bounding box center [92, 145] width 53 height 25
click at [277, 193] on button "task" at bounding box center [279, 196] width 38 height 25
click at [288, 188] on button "task" at bounding box center [279, 196] width 38 height 25
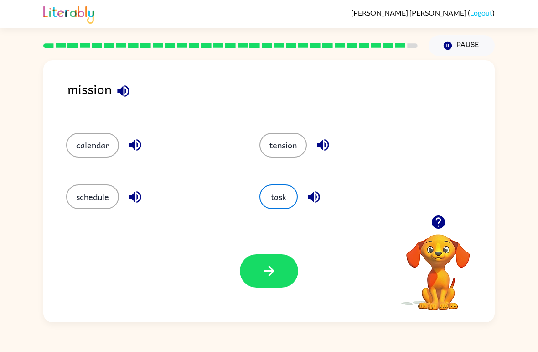
click at [288, 188] on button "task" at bounding box center [279, 196] width 38 height 25
click at [533, 284] on div "mission calendar tension schedule task Your browser must support playing .mp4 f…" at bounding box center [269, 189] width 538 height 266
click at [279, 275] on button "button" at bounding box center [269, 270] width 58 height 33
